Goal: Task Accomplishment & Management: Use online tool/utility

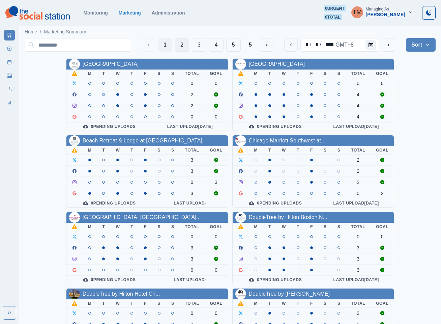
click at [180, 45] on button "2" at bounding box center [182, 44] width 14 height 13
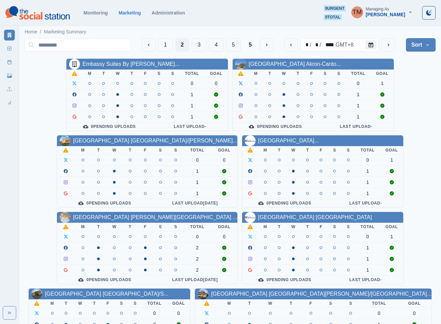
click at [135, 217] on link "Hilton Garden Inn Dana Point ..." at bounding box center [155, 217] width 164 height 6
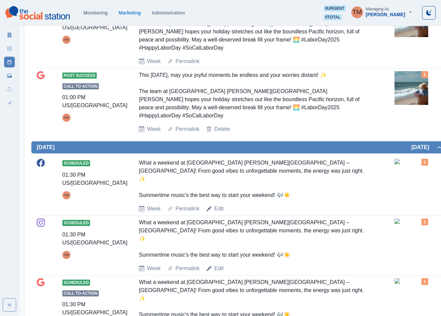
scroll to position [303, 0]
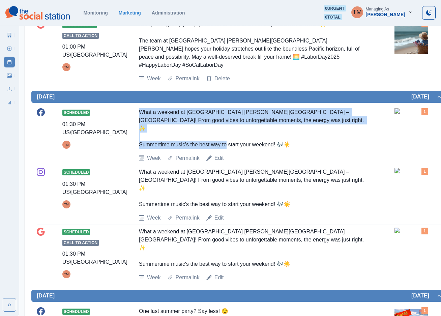
drag, startPoint x: 136, startPoint y: 87, endPoint x: 292, endPoint y: 113, distance: 157.9
click at [292, 113] on div "Scheduled 01:30 PM US/Pacific TM What a weekend at Hilton Garden Inn Dana Point…" at bounding box center [240, 135] width 406 height 54
copy div "What a weekend at Hilton Garden Inn Dana Point – Doheny Beach! From good vibes …"
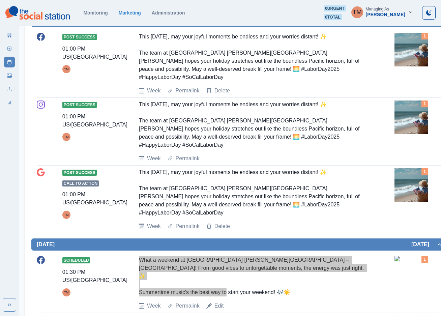
scroll to position [51, 0]
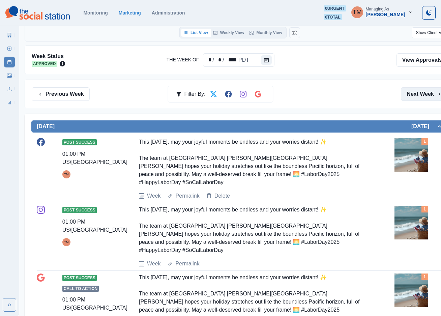
click at [421, 93] on button "Next Week" at bounding box center [424, 93] width 47 height 13
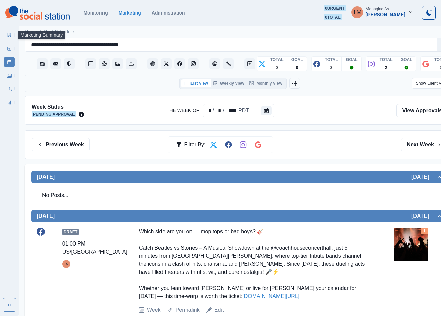
click at [6, 37] on link "Marketing Summary" at bounding box center [9, 35] width 11 height 11
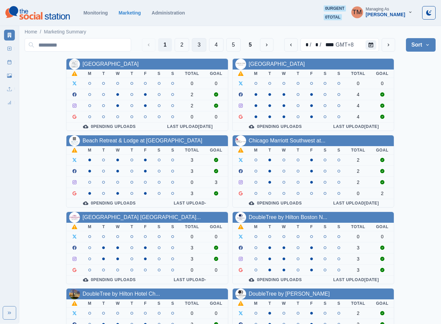
click at [196, 49] on button "3" at bounding box center [199, 44] width 14 height 13
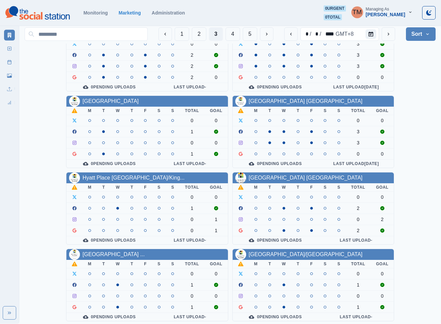
scroll to position [202, 0]
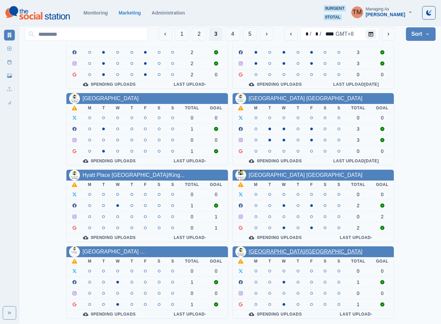
click at [310, 248] on link "Hyatt Place Riverside/Downtown" at bounding box center [306, 251] width 114 height 6
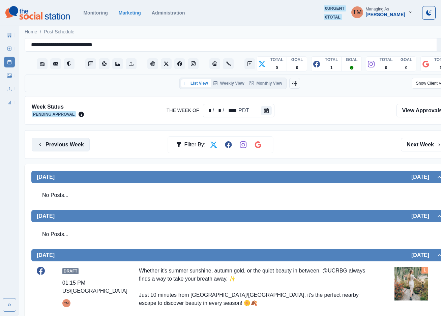
click at [57, 146] on button "Previous Week" at bounding box center [61, 144] width 58 height 13
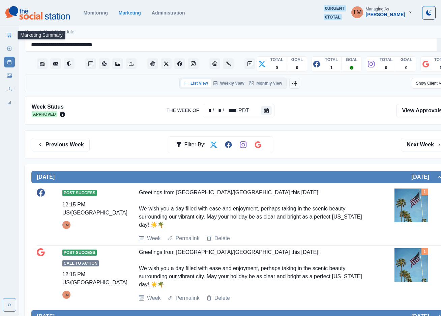
click at [6, 32] on link "Marketing Summary" at bounding box center [9, 35] width 11 height 11
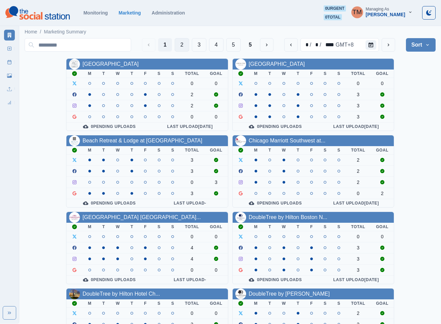
click at [183, 45] on button "2" at bounding box center [182, 44] width 14 height 13
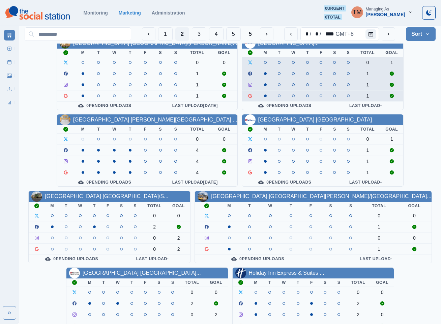
scroll to position [101, 0]
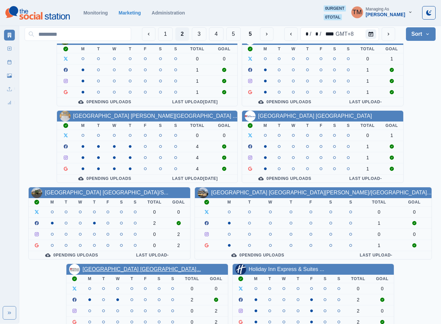
click at [126, 272] on link "Hilton Garden Inn Wilsonville..." at bounding box center [142, 269] width 118 height 6
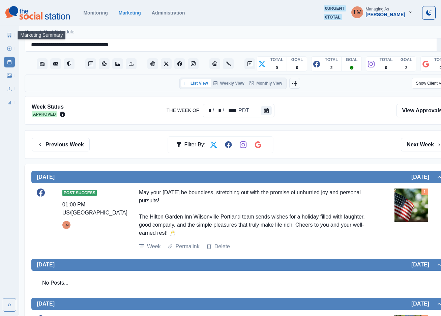
click at [10, 35] on icon at bounding box center [10, 35] width 4 height 5
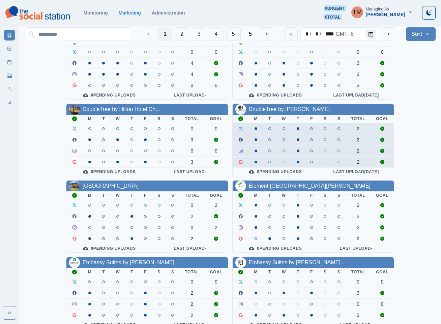
scroll to position [202, 0]
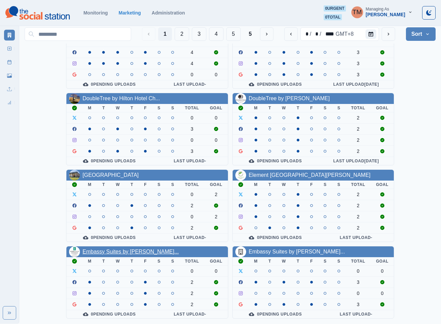
click at [123, 252] on link "Embassy Suites by [PERSON_NAME]..." at bounding box center [131, 251] width 96 height 6
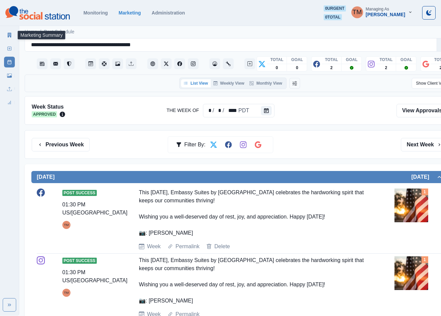
click at [7, 34] on icon at bounding box center [9, 35] width 5 height 5
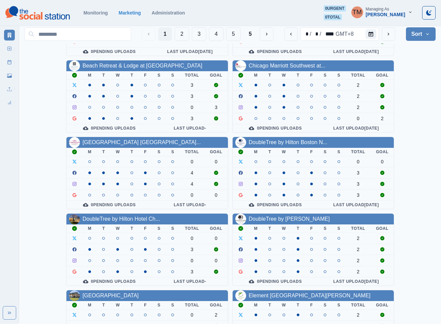
scroll to position [51, 0]
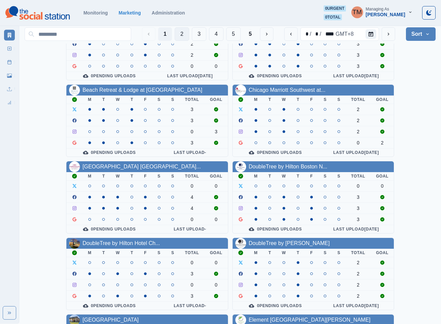
click at [179, 33] on button "2" at bounding box center [182, 33] width 14 height 13
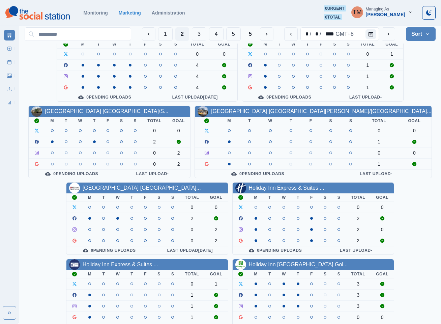
scroll to position [202, 0]
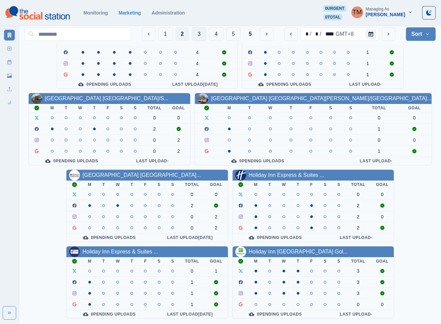
click at [194, 36] on button "3" at bounding box center [199, 33] width 14 height 13
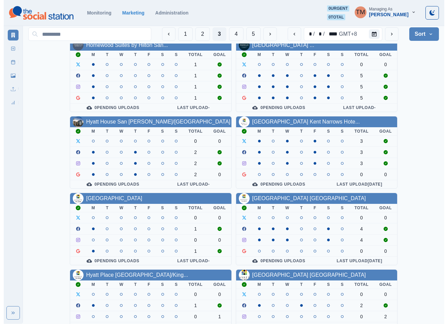
scroll to position [101, 0]
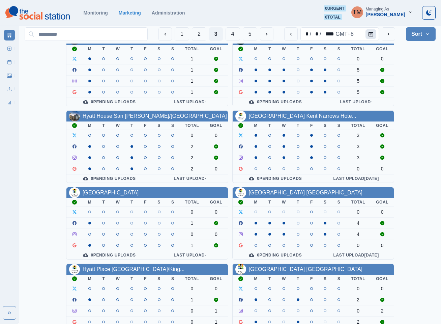
click at [372, 33] on icon "Calendar" at bounding box center [370, 34] width 5 height 5
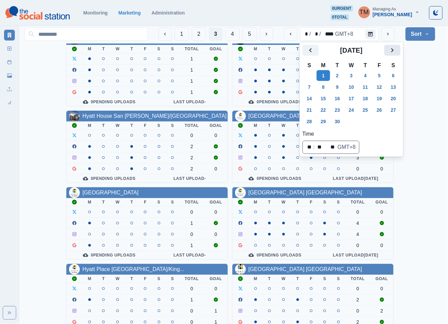
click at [394, 54] on icon "Next" at bounding box center [393, 50] width 8 height 8
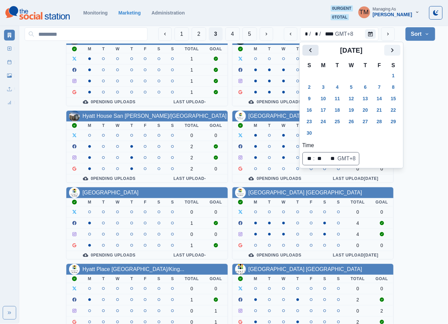
click at [309, 52] on icon "Previous" at bounding box center [311, 50] width 8 height 8
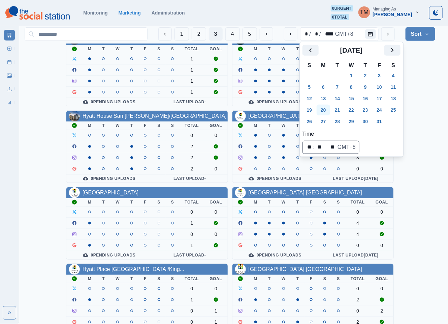
click at [325, 111] on button "20" at bounding box center [323, 109] width 13 height 11
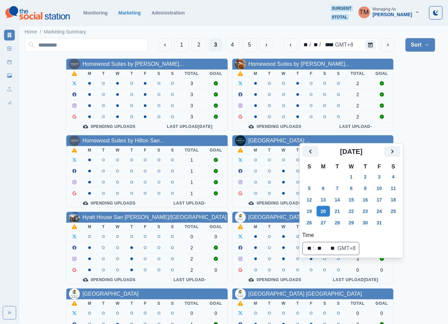
click at [430, 90] on div "Homewood Suites by Hilton Lon... M T W T F S S Total Goal 3 3 3 3 0 Pending Upl…" at bounding box center [230, 285] width 411 height 455
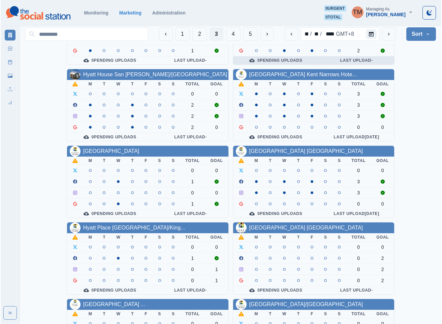
scroll to position [202, 0]
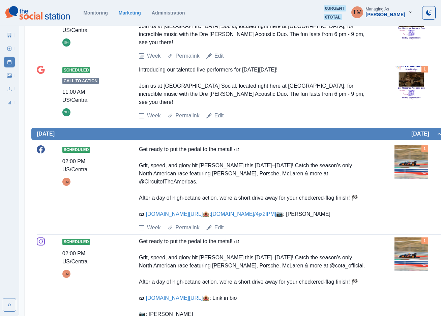
scroll to position [303, 0]
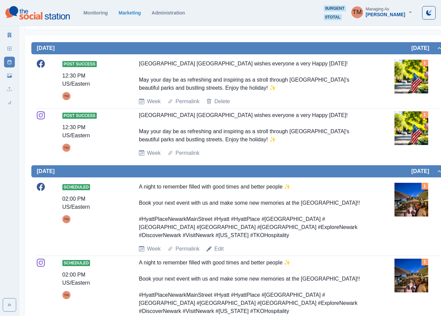
scroll to position [253, 0]
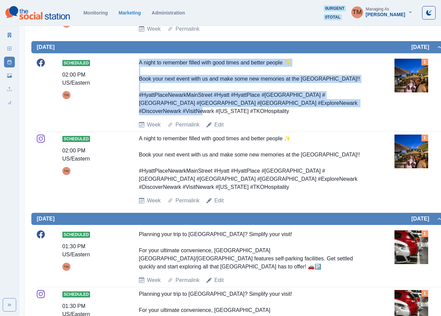
drag, startPoint x: 364, startPoint y: 105, endPoint x: 136, endPoint y: 65, distance: 231.0
click at [136, 65] on div "Scheduled 02:00 PM US/Eastern TM A night to remember filled with good times and…" at bounding box center [240, 94] width 406 height 70
copy div "A night to remember filled with good times and better people ✨ Book your next e…"
click at [8, 34] on icon at bounding box center [10, 35] width 4 height 5
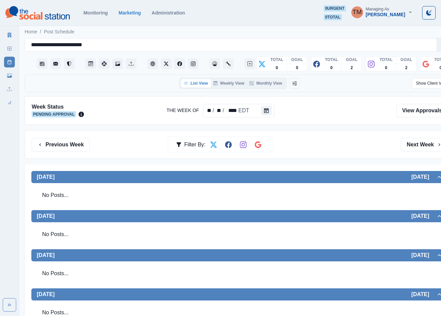
drag, startPoint x: 113, startPoint y: 80, endPoint x: 105, endPoint y: 83, distance: 7.8
click at [113, 80] on div "List View Weekly View Monthly View Show Client View" at bounding box center [240, 83] width 424 height 11
click at [263, 85] on button "Monthly View" at bounding box center [266, 83] width 38 height 8
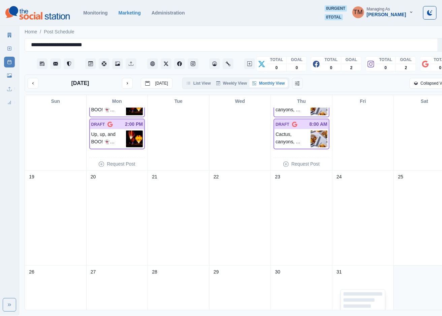
scroll to position [273, 0]
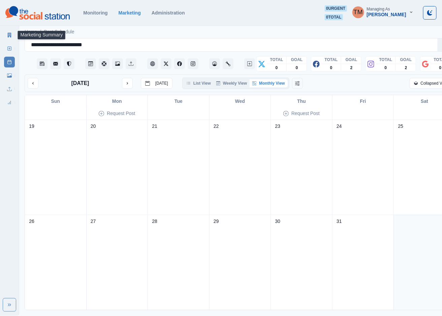
click at [7, 35] on icon at bounding box center [9, 35] width 5 height 5
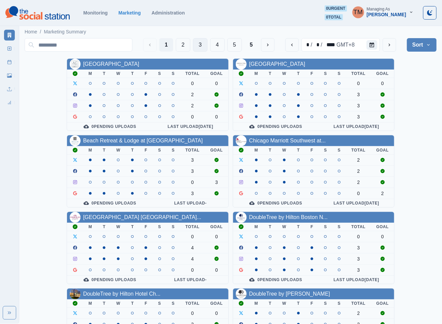
click at [201, 45] on button "3" at bounding box center [200, 44] width 14 height 13
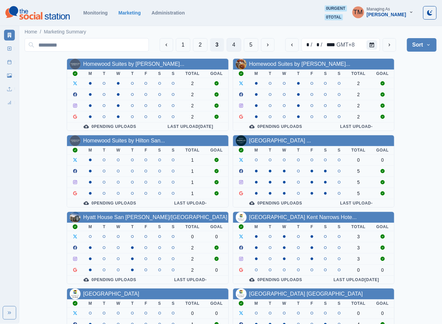
click at [229, 49] on button "4" at bounding box center [234, 44] width 14 height 13
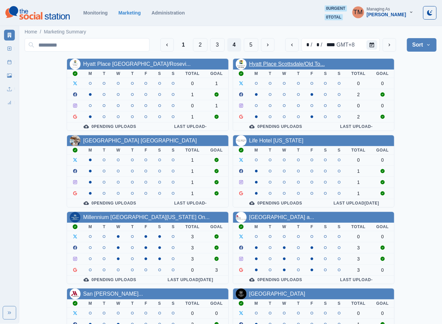
click at [294, 64] on link "Hyatt Place Scottsdale/Old To..." at bounding box center [287, 64] width 76 height 6
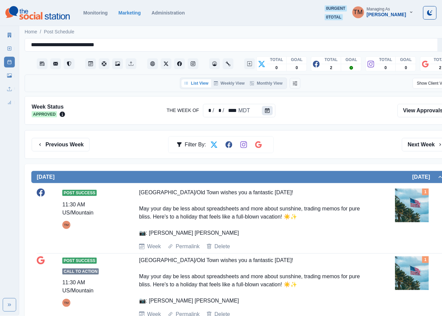
click at [264, 107] on button "Calendar" at bounding box center [267, 110] width 11 height 9
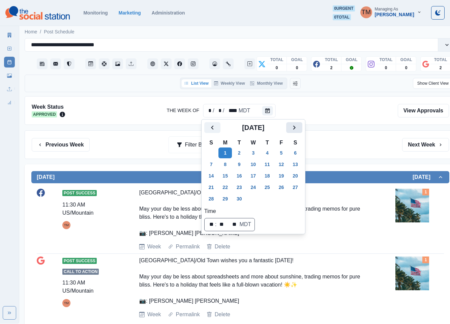
click at [301, 125] on button "Next" at bounding box center [294, 127] width 16 height 11
click at [226, 187] on button "20" at bounding box center [224, 187] width 13 height 11
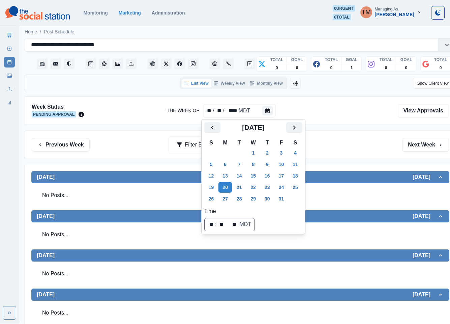
click at [350, 144] on div "Previous Week Filter By: Next Week" at bounding box center [240, 144] width 417 height 13
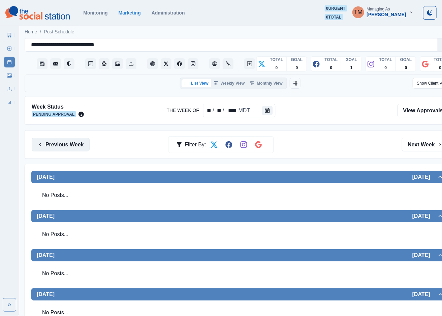
click at [72, 151] on button "Previous Week" at bounding box center [61, 144] width 58 height 13
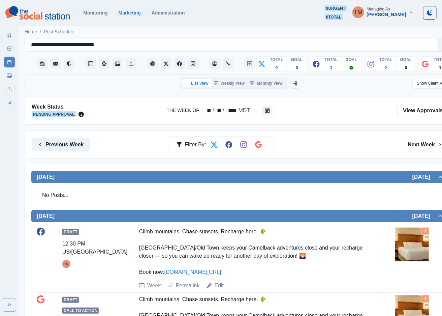
click at [73, 145] on button "Previous Week" at bounding box center [61, 144] width 58 height 13
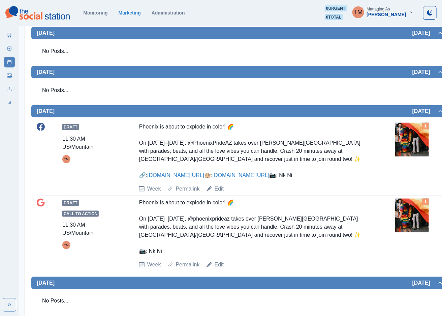
scroll to position [101, 0]
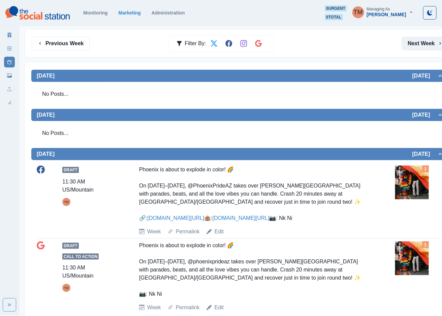
click at [425, 48] on button "Next Week" at bounding box center [425, 43] width 47 height 13
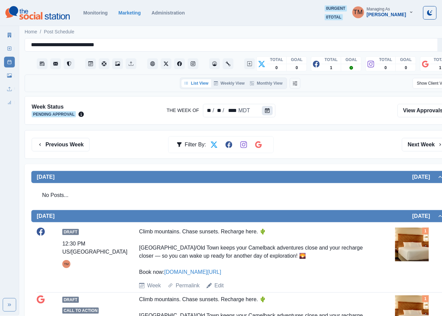
click at [266, 115] on button "Calendar" at bounding box center [267, 110] width 11 height 9
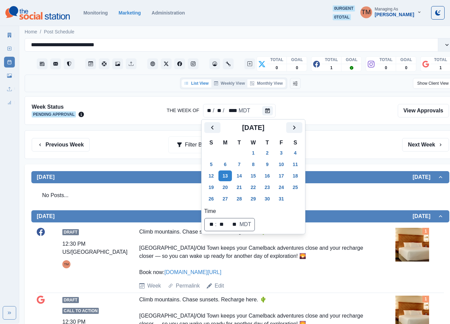
click at [274, 87] on button "Monthly View" at bounding box center [266, 83] width 38 height 8
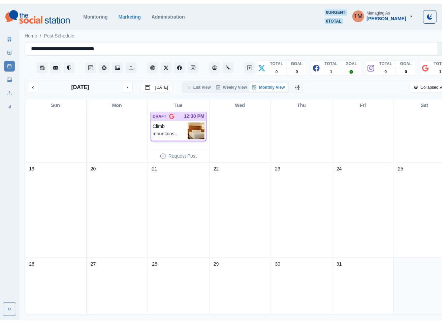
scroll to position [253, 0]
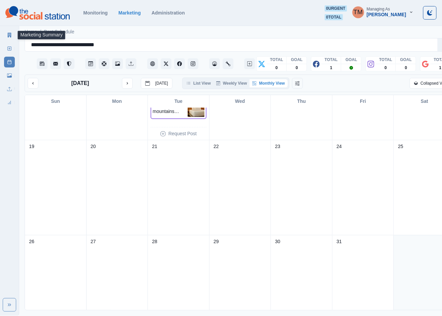
click at [9, 35] on icon at bounding box center [10, 35] width 4 height 5
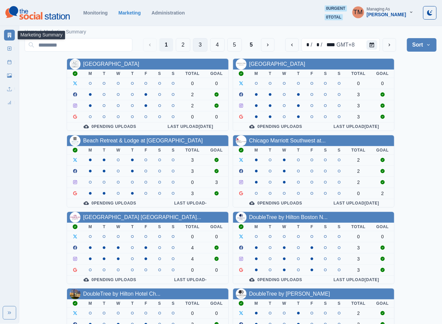
click at [200, 45] on button "3" at bounding box center [200, 44] width 14 height 13
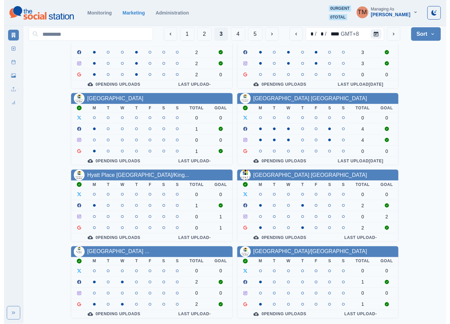
scroll to position [202, 0]
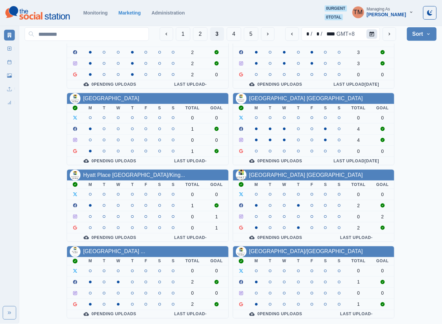
click at [371, 32] on button "Calendar" at bounding box center [372, 33] width 11 height 9
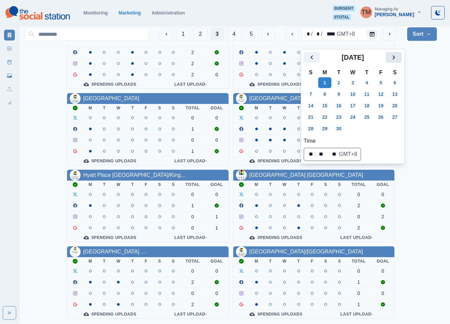
click at [392, 53] on icon "Next" at bounding box center [394, 57] width 8 height 8
click at [324, 112] on button "20" at bounding box center [324, 117] width 13 height 11
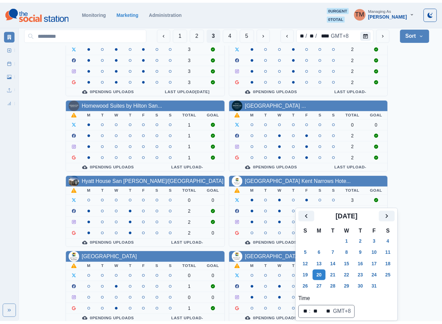
scroll to position [6, 0]
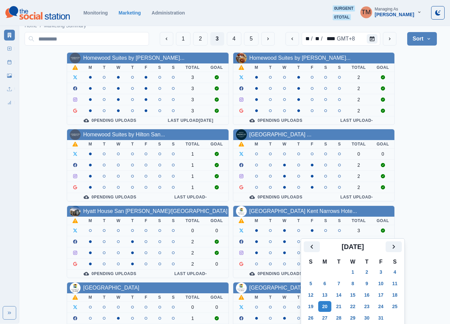
click at [419, 125] on div "Homewood Suites by Hilton Lon... M T W T F S S Total Goal 3 3 3 3 0 Pending Upl…" at bounding box center [231, 279] width 412 height 455
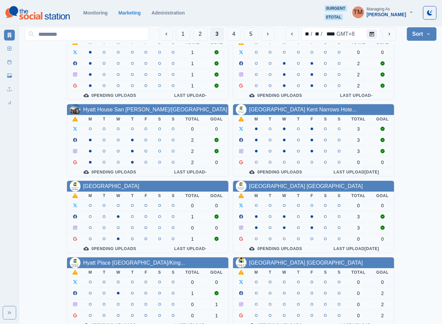
scroll to position [202, 0]
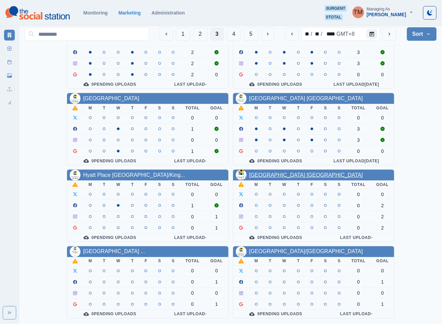
click at [295, 172] on link "Hyatt Place Phoenix-North" at bounding box center [306, 175] width 114 height 6
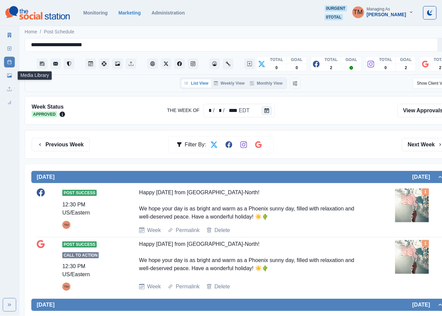
click at [6, 76] on link "Media Library" at bounding box center [9, 75] width 11 height 11
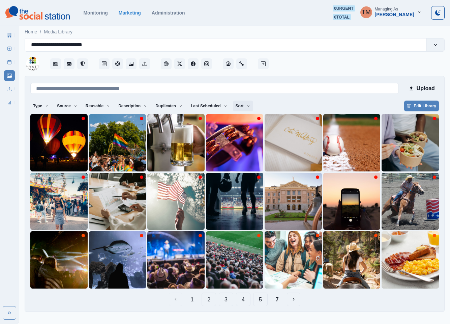
click at [237, 106] on button "Sort" at bounding box center [243, 105] width 20 height 11
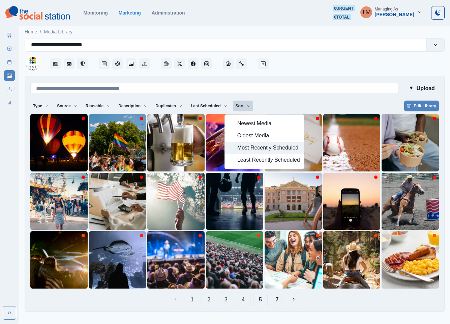
click at [255, 149] on span "Most Recently Scheduled" at bounding box center [268, 148] width 63 height 8
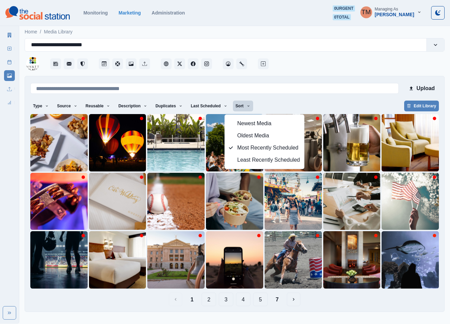
click at [330, 102] on div "Type Any Image Video Source Any Upload Social Manager Found: Instagram Found: G…" at bounding box center [234, 106] width 408 height 12
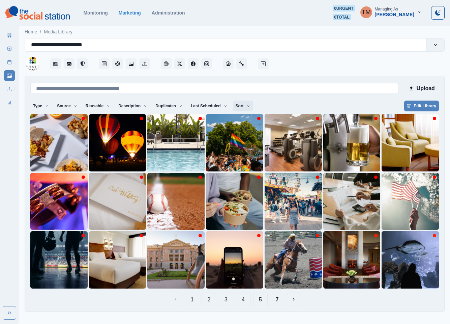
click at [236, 105] on button "Sort" at bounding box center [243, 105] width 20 height 11
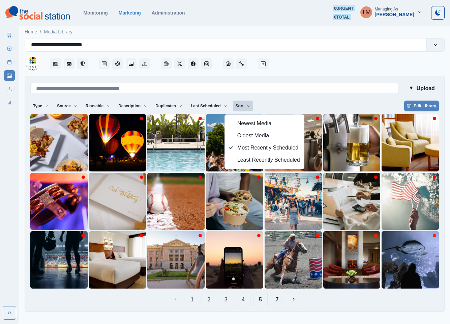
click at [324, 305] on div "1 2 3 4 5 7" at bounding box center [234, 298] width 408 height 13
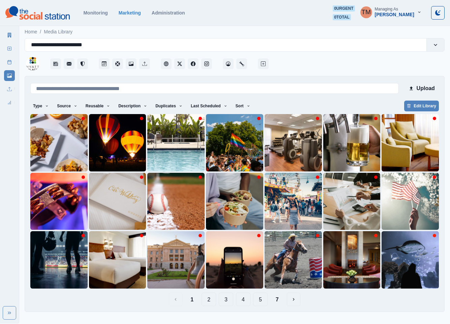
click at [204, 302] on button "2" at bounding box center [209, 298] width 14 height 13
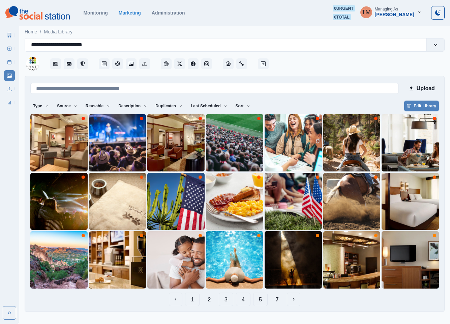
click at [228, 299] on button "3" at bounding box center [226, 298] width 14 height 13
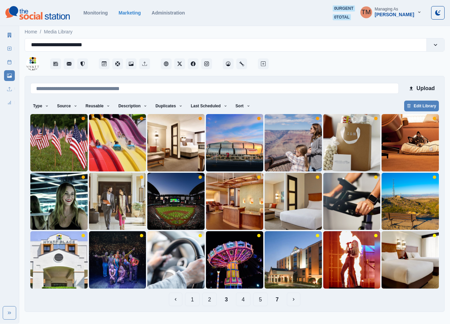
click at [245, 297] on button "4" at bounding box center [243, 298] width 14 height 13
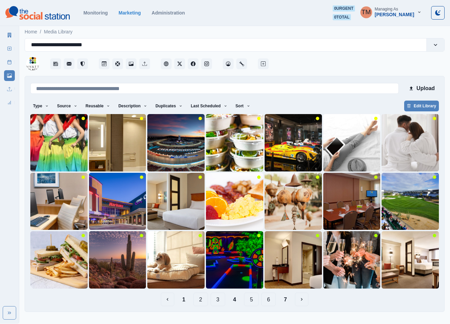
click at [184, 300] on button "1" at bounding box center [184, 298] width 14 height 13
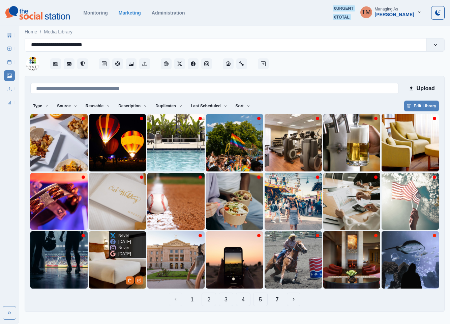
click at [99, 272] on img at bounding box center [117, 259] width 57 height 57
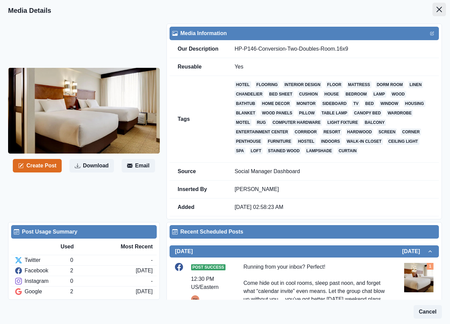
click at [436, 10] on icon "Close" at bounding box center [438, 9] width 5 height 5
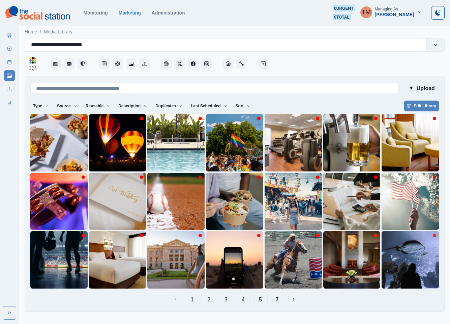
click at [209, 301] on button "2" at bounding box center [209, 298] width 14 height 13
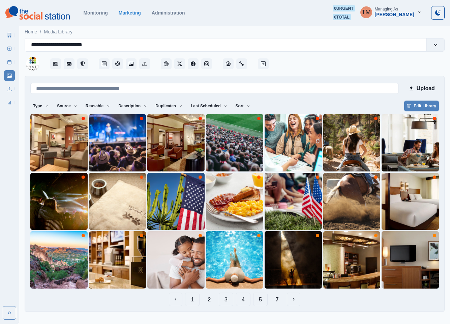
click at [222, 299] on button "3" at bounding box center [226, 298] width 14 height 13
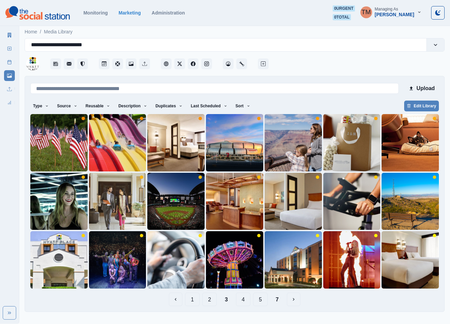
click at [244, 299] on button "4" at bounding box center [243, 298] width 14 height 13
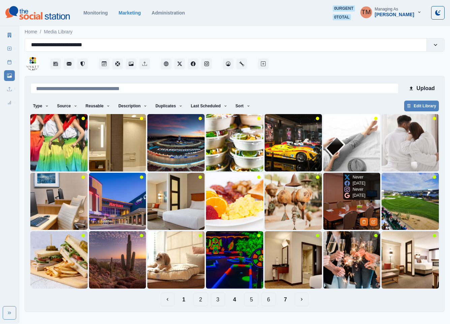
click at [342, 209] on img at bounding box center [351, 201] width 57 height 57
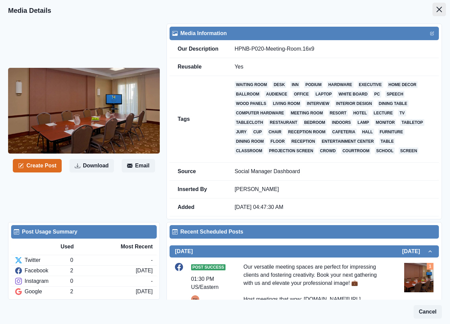
click at [436, 8] on icon "Close" at bounding box center [438, 9] width 5 height 5
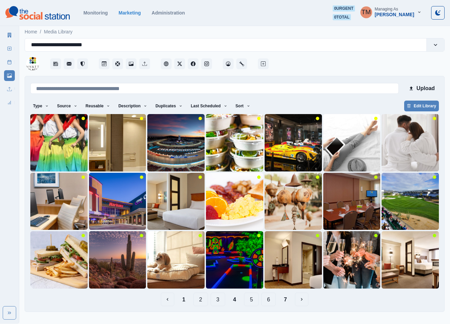
click at [252, 299] on button "5" at bounding box center [251, 298] width 14 height 13
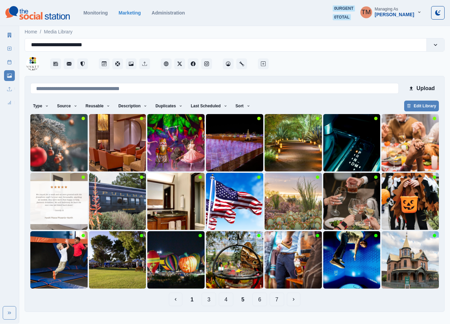
click at [263, 301] on button "6" at bounding box center [259, 298] width 14 height 13
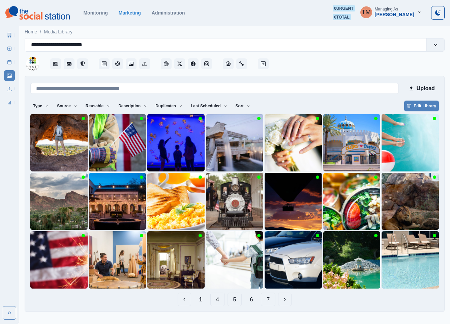
click at [235, 301] on button "5" at bounding box center [234, 298] width 14 height 13
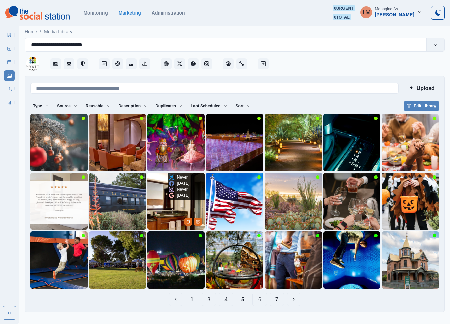
click at [156, 208] on img at bounding box center [175, 201] width 57 height 57
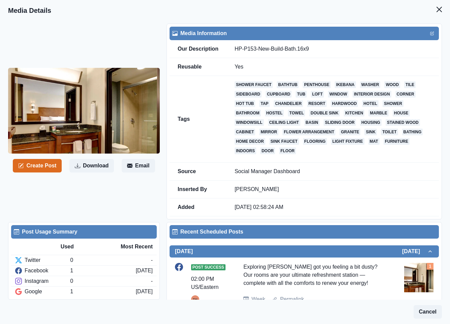
scroll to position [70, 0]
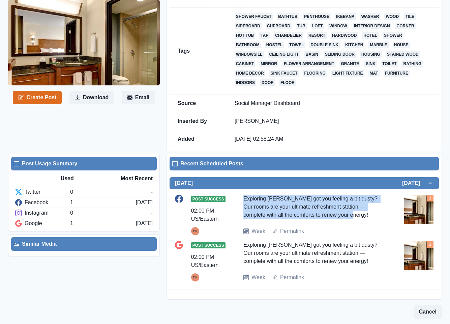
drag, startPoint x: 343, startPoint y: 216, endPoint x: 237, endPoint y: 200, distance: 107.3
click at [237, 200] on div "Post Success 02:00 PM US/Eastern TM Exploring Phoenix got you feeling a bit dus…" at bounding box center [304, 214] width 258 height 40
copy div "Exploring Phoenix got you feeling a bit dusty? Our rooms are your ultimate refr…"
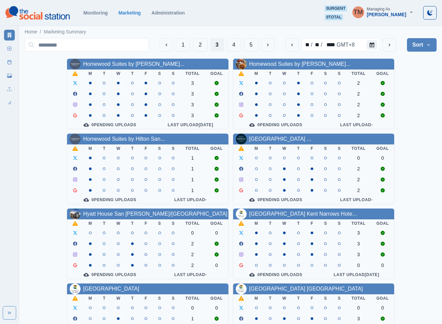
scroll to position [202, 0]
